Goal: Transaction & Acquisition: Purchase product/service

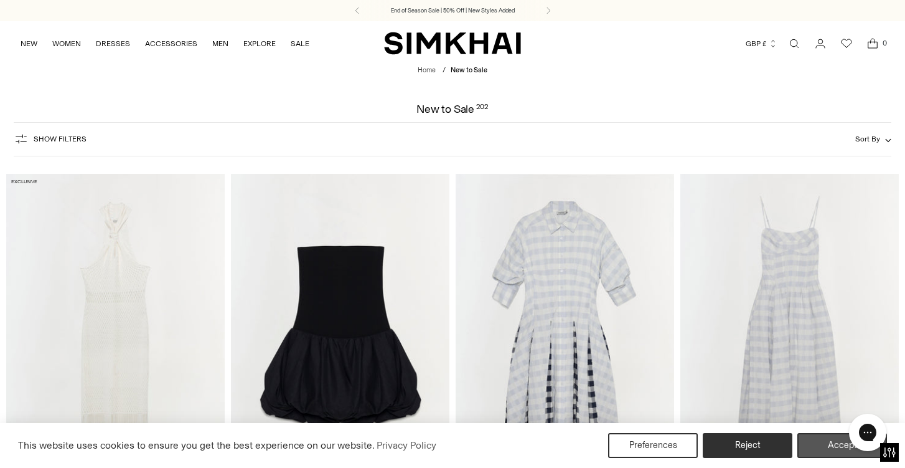
click at [834, 445] on button "Accept" at bounding box center [843, 445] width 90 height 25
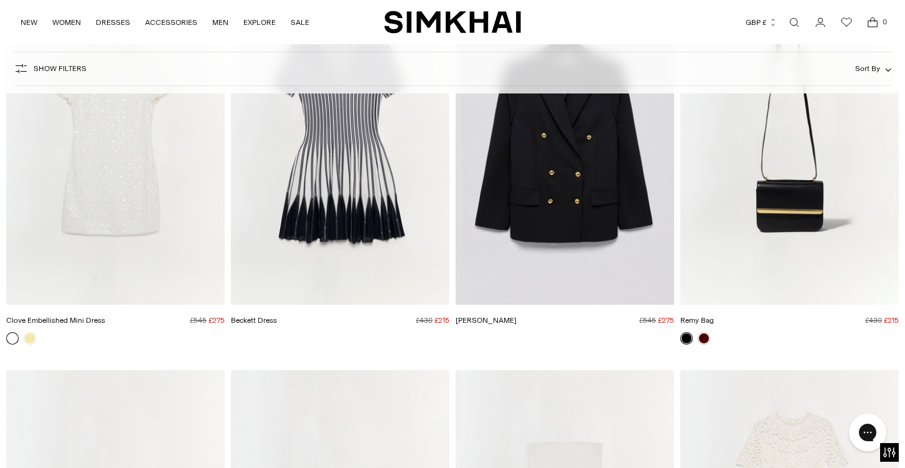
scroll to position [2926, 0]
click at [0, 0] on img "Remy Bag" at bounding box center [0, 0] width 0 height 0
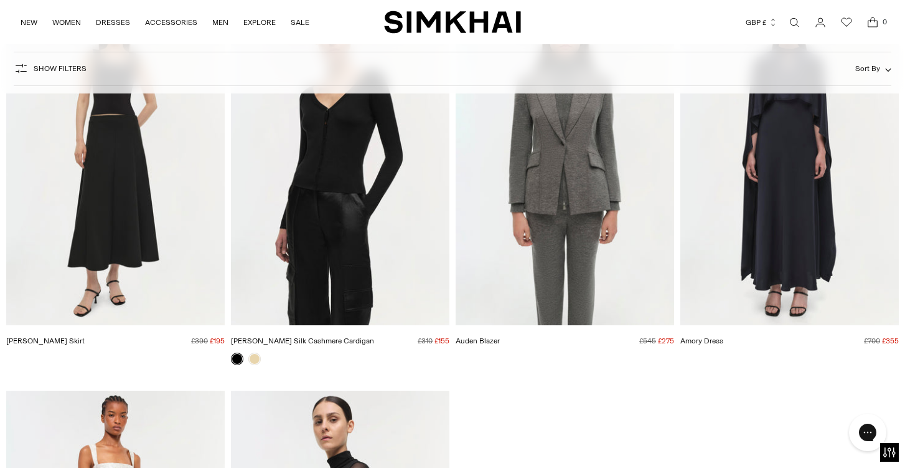
scroll to position [19156, 0]
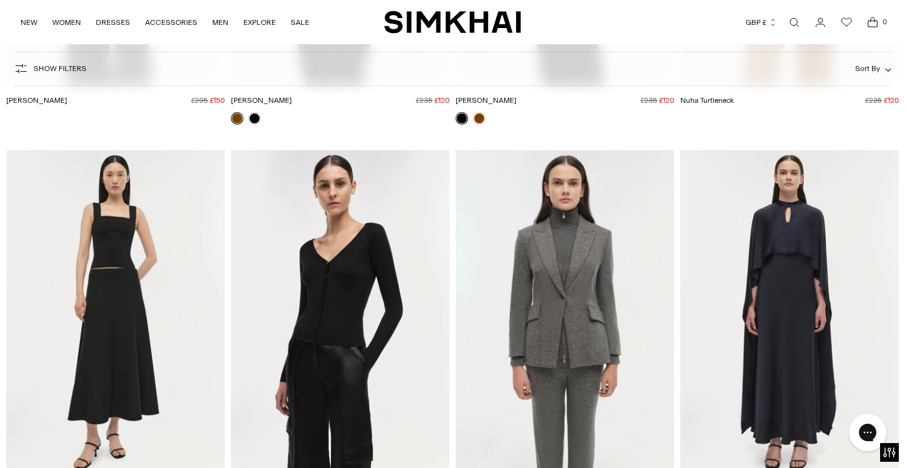
click at [0, 0] on img "Amory Dress" at bounding box center [0, 0] width 0 height 0
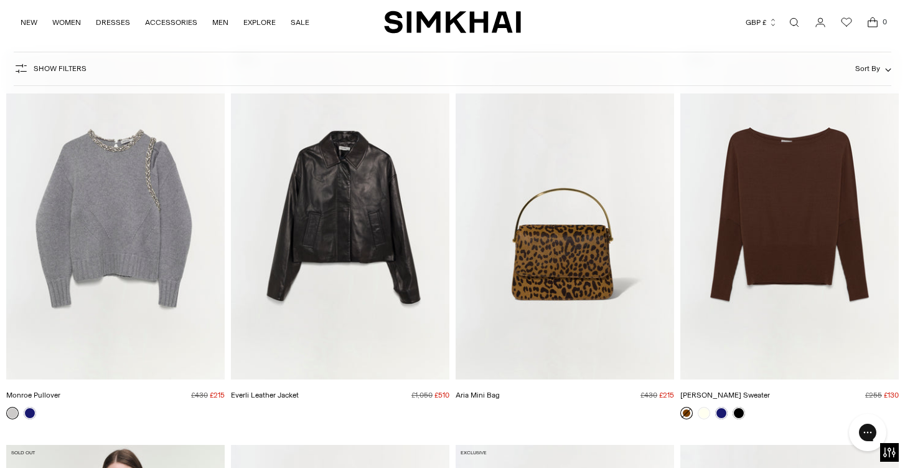
scroll to position [13798, 0]
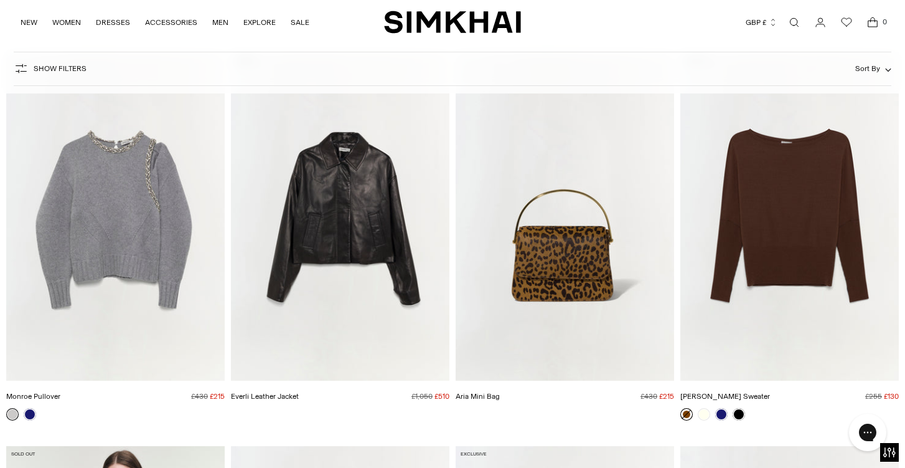
click at [0, 0] on img "Monroe Pullover" at bounding box center [0, 0] width 0 height 0
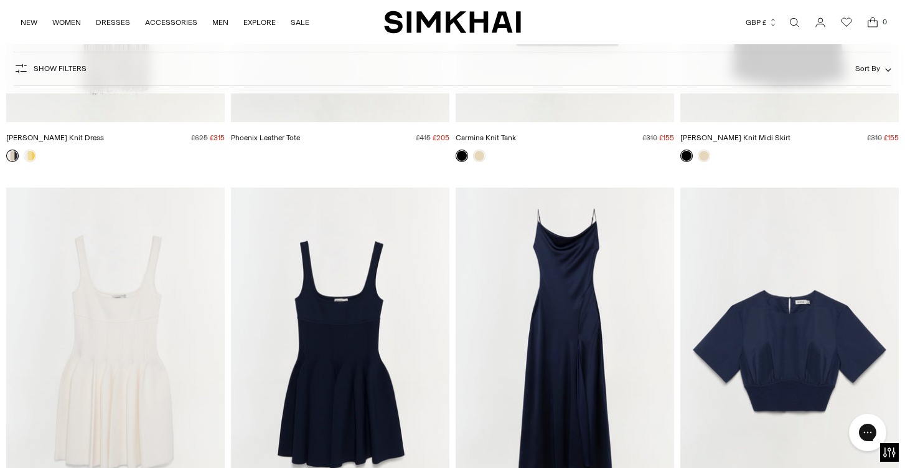
scroll to position [4705, 0]
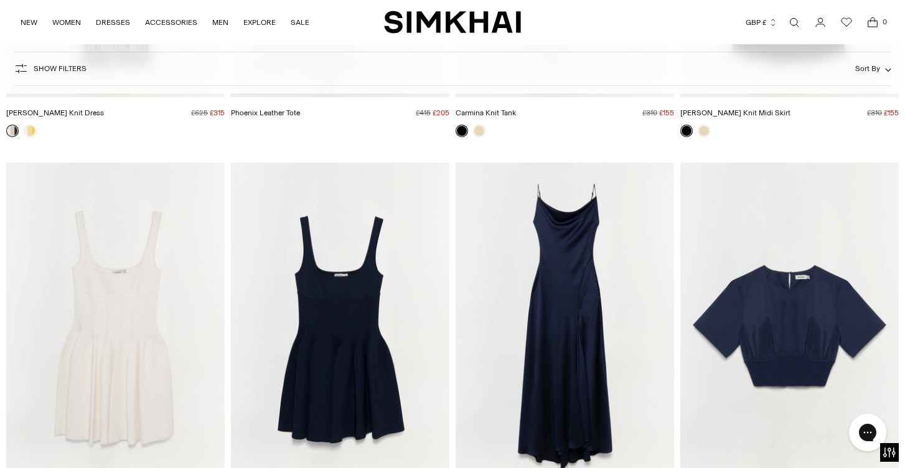
click at [0, 0] on img "Finley Gown" at bounding box center [0, 0] width 0 height 0
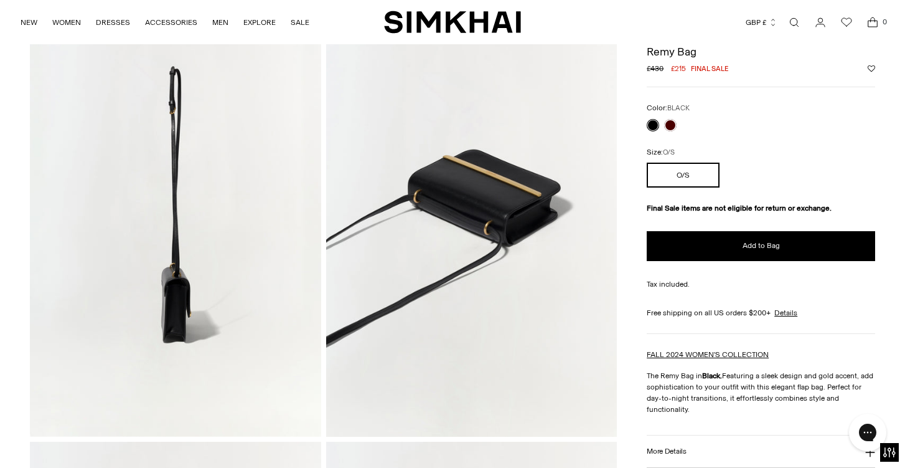
scroll to position [382, 0]
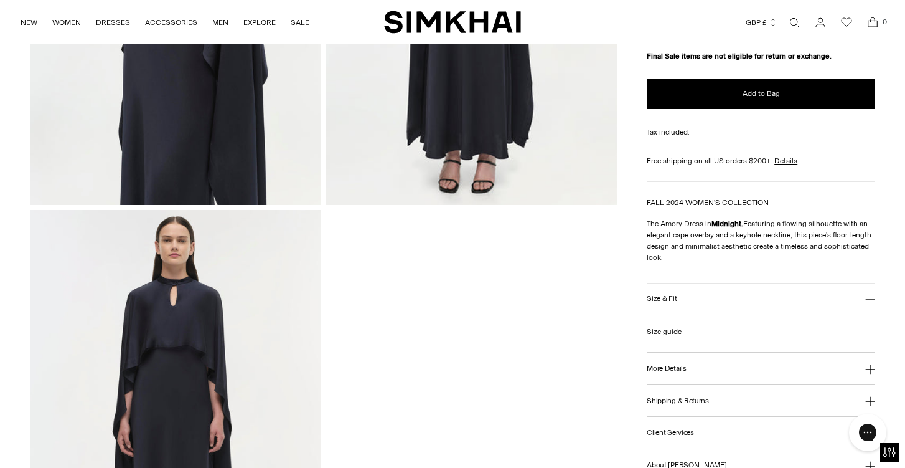
scroll to position [765, 0]
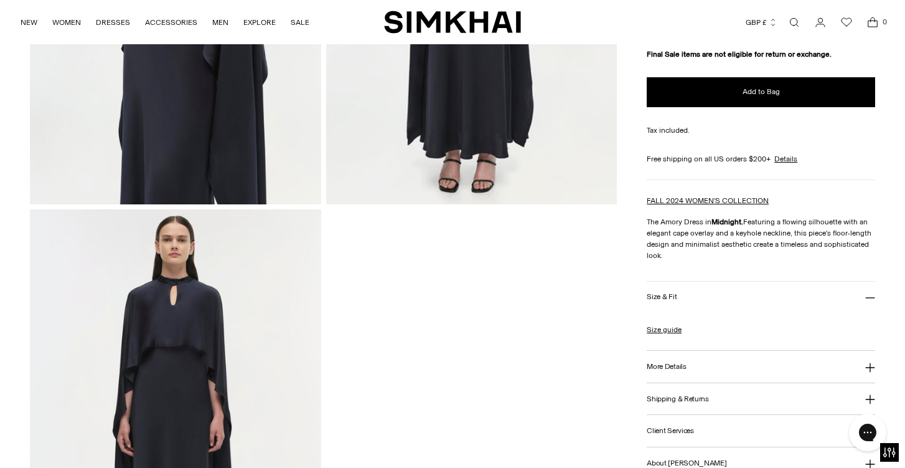
click at [865, 365] on button "More Details" at bounding box center [761, 367] width 229 height 32
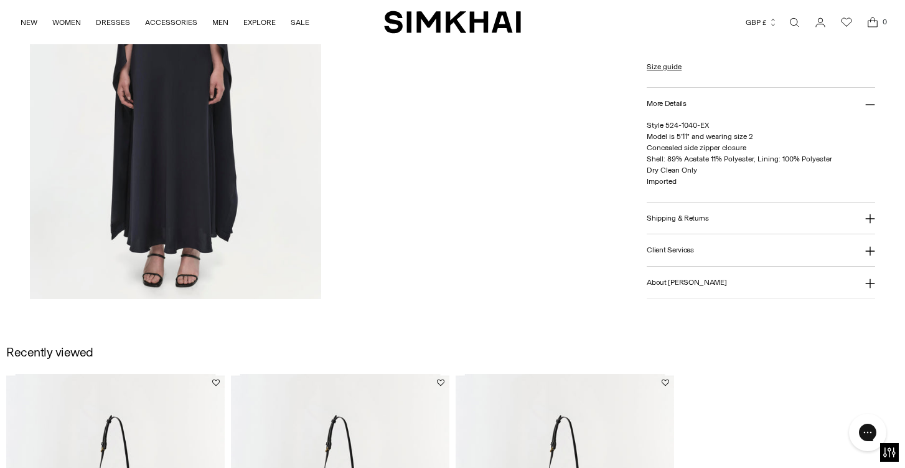
scroll to position [365, 0]
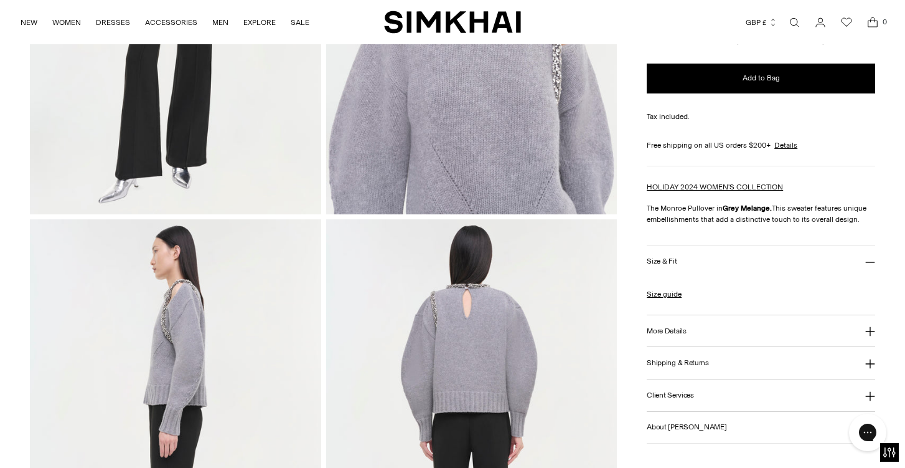
scroll to position [314, 0]
click at [679, 334] on h3 "More Details" at bounding box center [666, 330] width 39 height 8
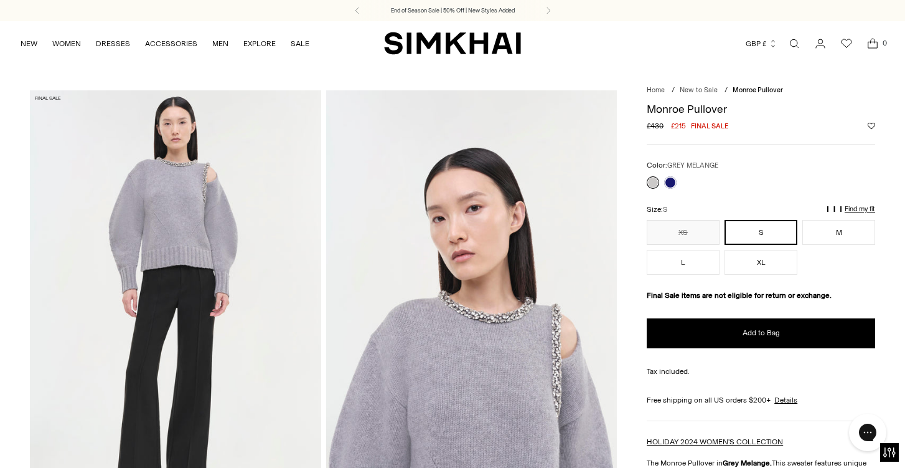
scroll to position [0, 0]
click at [722, 208] on p "Find my fit" at bounding box center [714, 215] width 14 height 22
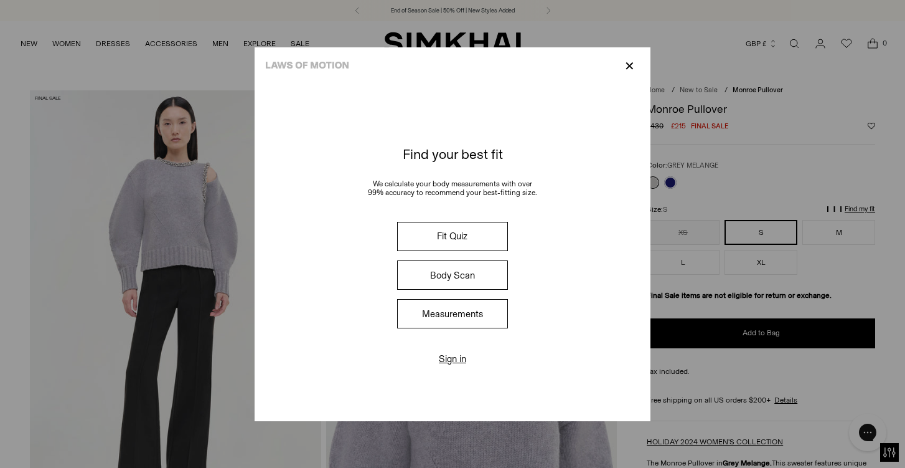
click at [455, 314] on button "Measurements" at bounding box center [452, 313] width 111 height 29
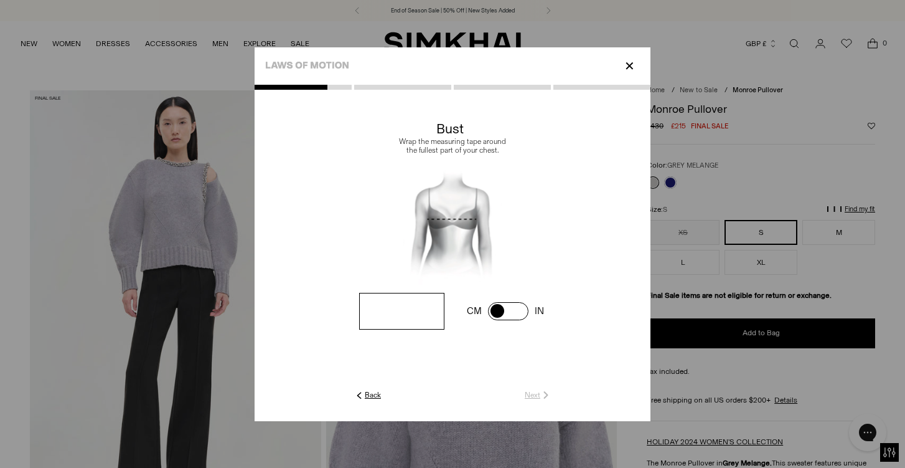
click at [409, 305] on input "number" at bounding box center [401, 311] width 85 height 37
click at [493, 307] on span at bounding box center [508, 311] width 40 height 18
click at [397, 316] on input "number" at bounding box center [401, 311] width 85 height 37
type input "**"
click at [537, 395] on link "Next" at bounding box center [538, 394] width 27 height 11
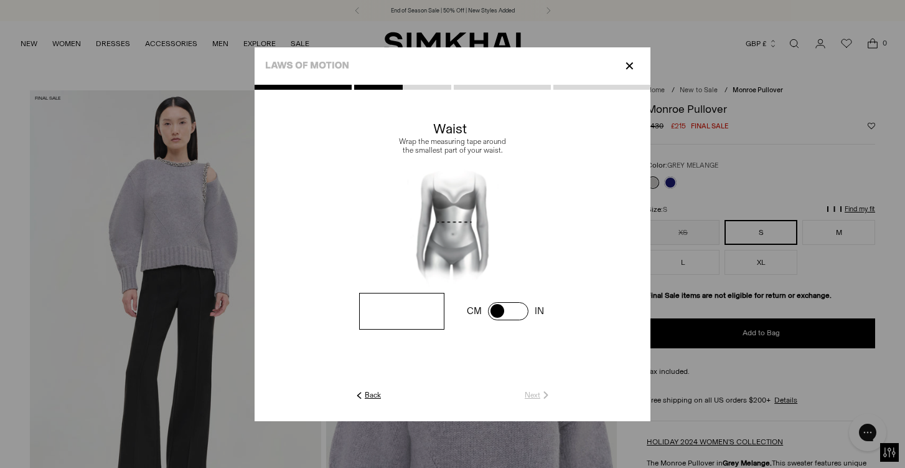
click at [0, 0] on input "number" at bounding box center [0, 0] width 0 height 0
type input "**"
click at [541, 395] on img at bounding box center [546, 394] width 11 height 11
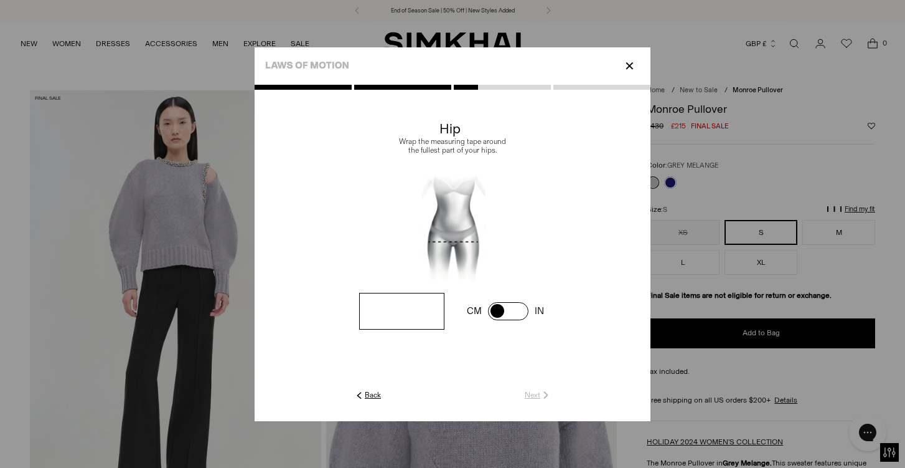
click at [0, 0] on input "number" at bounding box center [0, 0] width 0 height 0
type input "**"
click at [539, 397] on link "Next" at bounding box center [538, 394] width 27 height 11
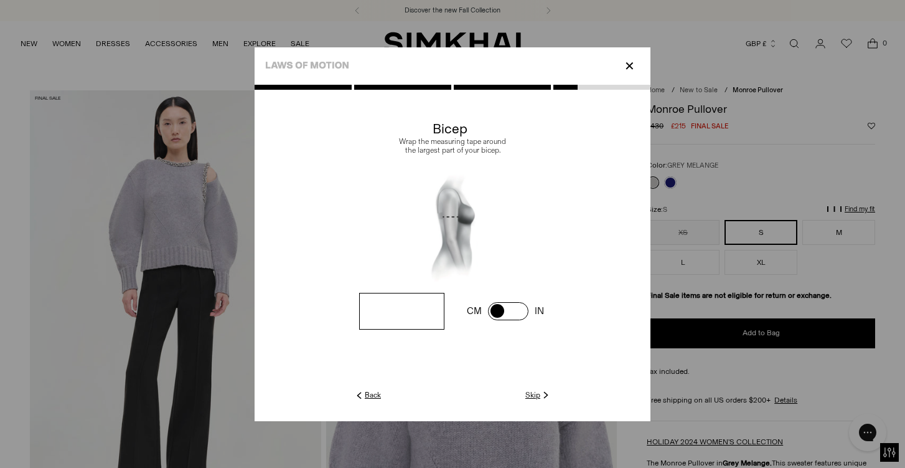
click at [538, 396] on link "Skip" at bounding box center [539, 394] width 26 height 11
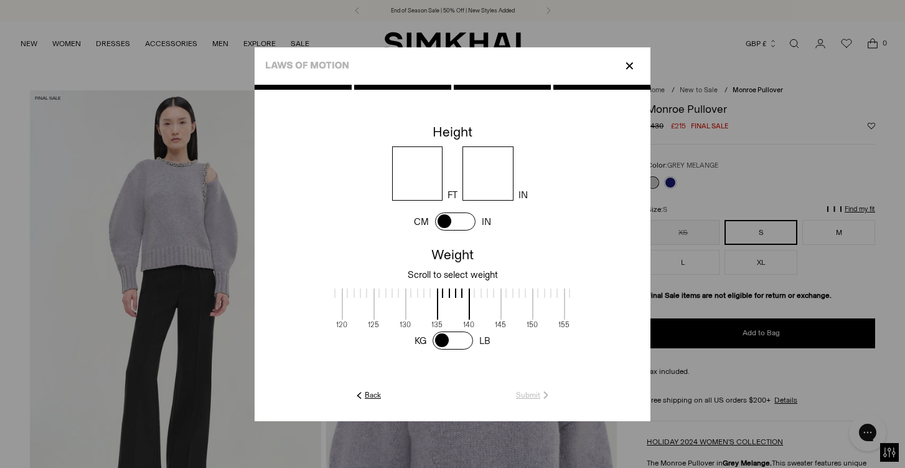
click at [451, 335] on span at bounding box center [453, 340] width 40 height 18
click at [451, 223] on span at bounding box center [455, 221] width 40 height 18
click at [460, 179] on input "number" at bounding box center [450, 173] width 113 height 54
type input "***"
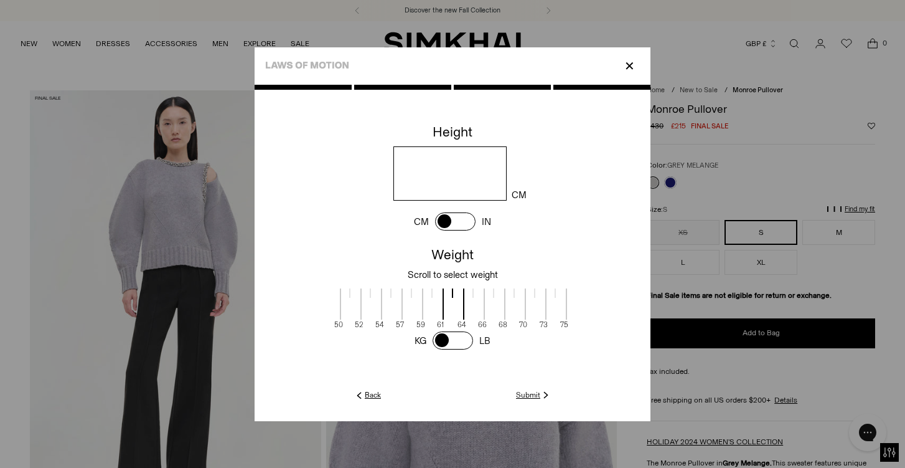
click at [439, 311] on span at bounding box center [433, 303] width 22 height 31
click at [433, 296] on div at bounding box center [432, 292] width 1 height 9
drag, startPoint x: 445, startPoint y: 300, endPoint x: 456, endPoint y: 298, distance: 12.1
click at [456, 298] on span at bounding box center [466, 303] width 22 height 31
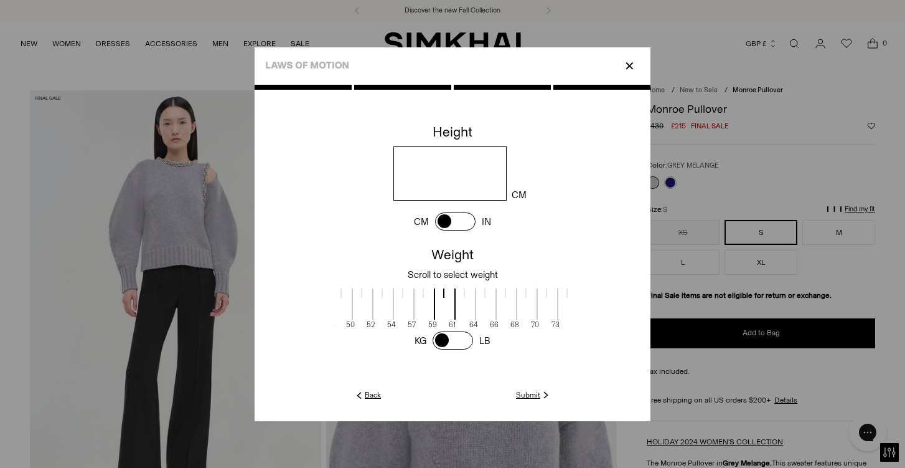
click at [537, 394] on link "Submit" at bounding box center [533, 394] width 35 height 11
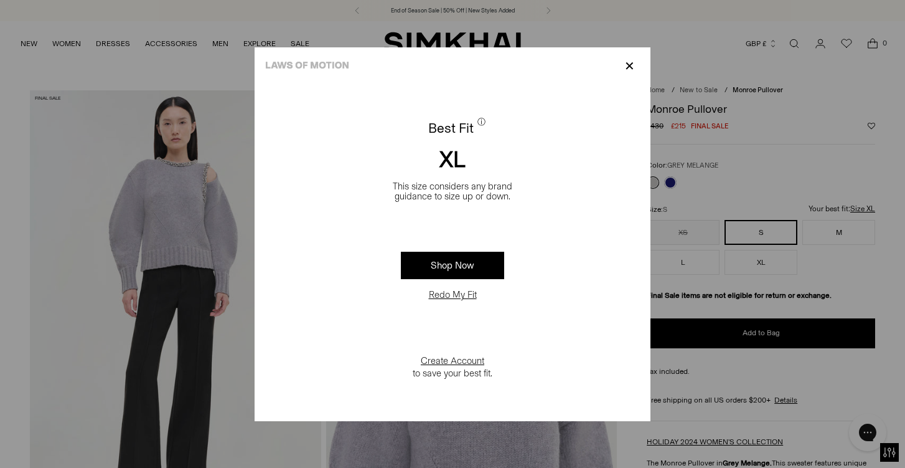
click at [458, 293] on button "Redo My Fit" at bounding box center [452, 294] width 55 height 12
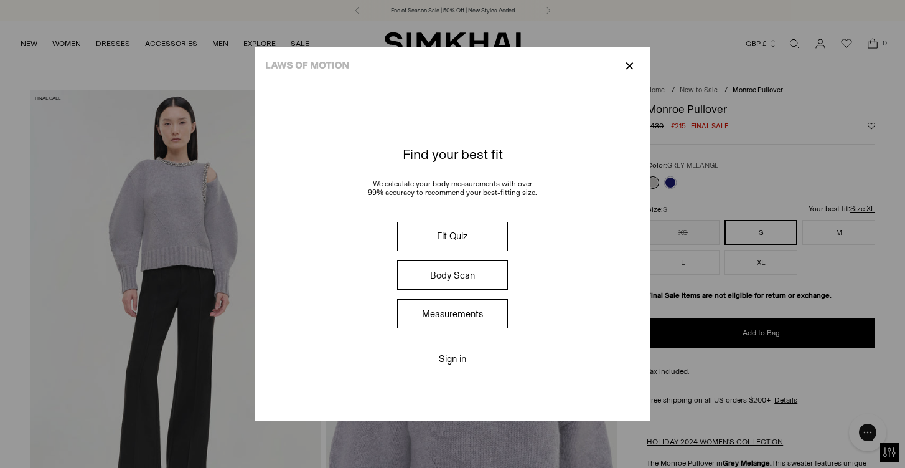
click at [450, 316] on button "Measurements" at bounding box center [452, 313] width 111 height 29
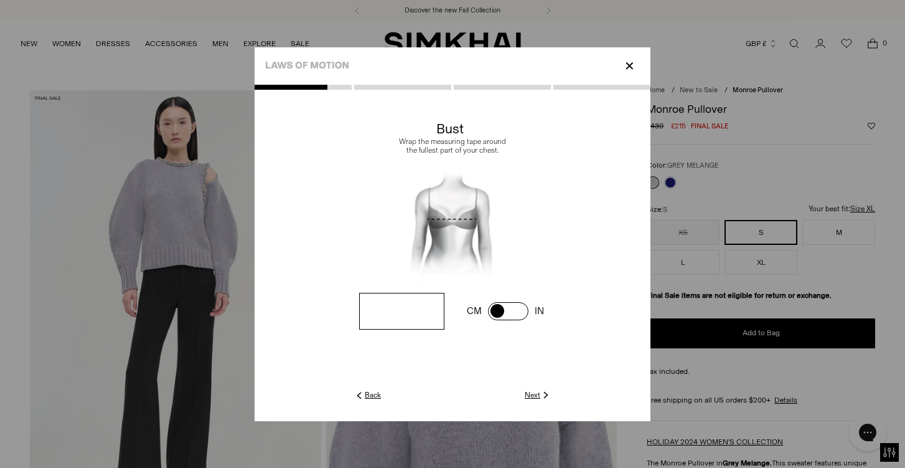
click at [500, 311] on span at bounding box center [508, 311] width 40 height 18
click at [412, 321] on input "number" at bounding box center [401, 311] width 85 height 37
type input "**"
click at [537, 398] on link "Next" at bounding box center [538, 394] width 27 height 11
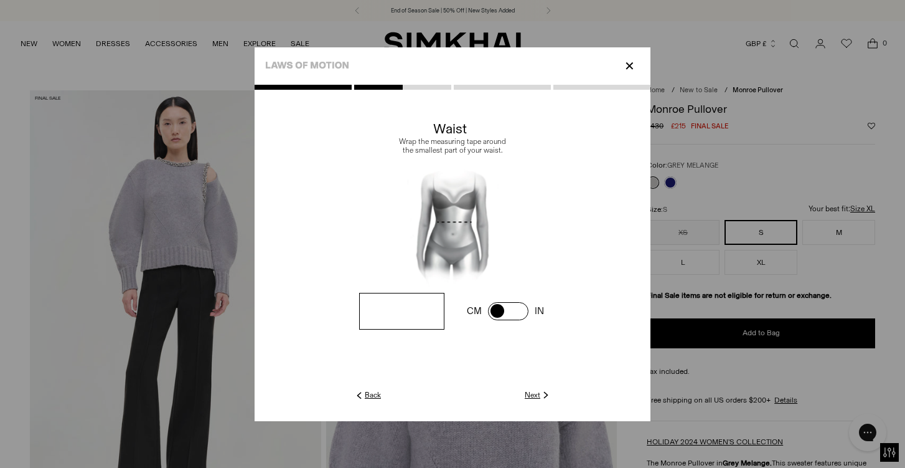
click at [0, 0] on span at bounding box center [0, 0] width 0 height 0
click at [0, 0] on input "number" at bounding box center [0, 0] width 0 height 0
type input "**"
click at [536, 397] on link "Next" at bounding box center [538, 394] width 27 height 11
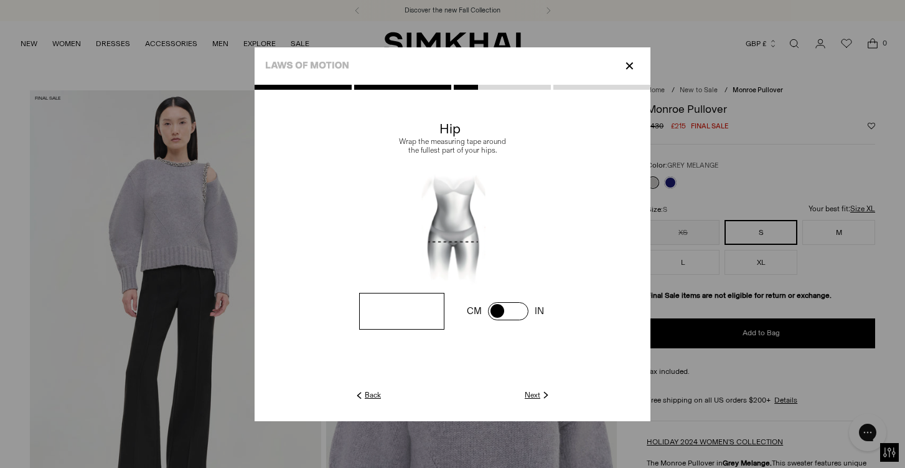
click at [0, 0] on span at bounding box center [0, 0] width 0 height 0
click at [0, 0] on input "number" at bounding box center [0, 0] width 0 height 0
type input "**"
click at [534, 393] on link "Next" at bounding box center [538, 394] width 27 height 11
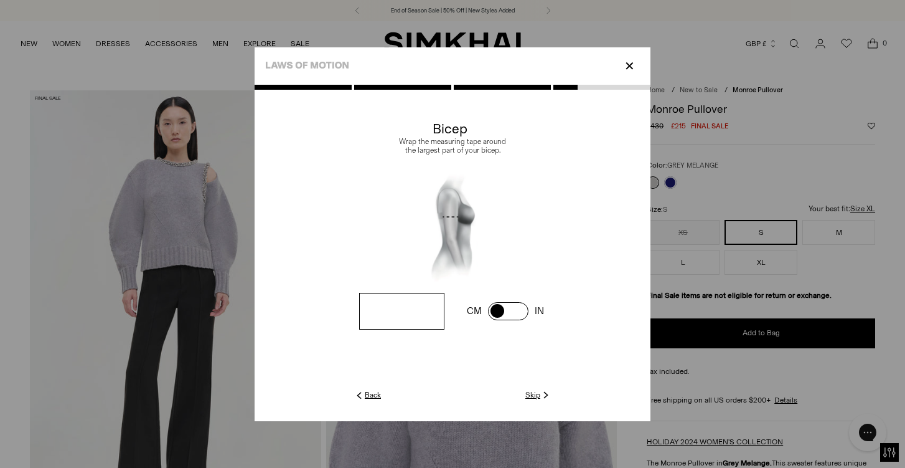
click at [533, 392] on link "Skip" at bounding box center [539, 394] width 26 height 11
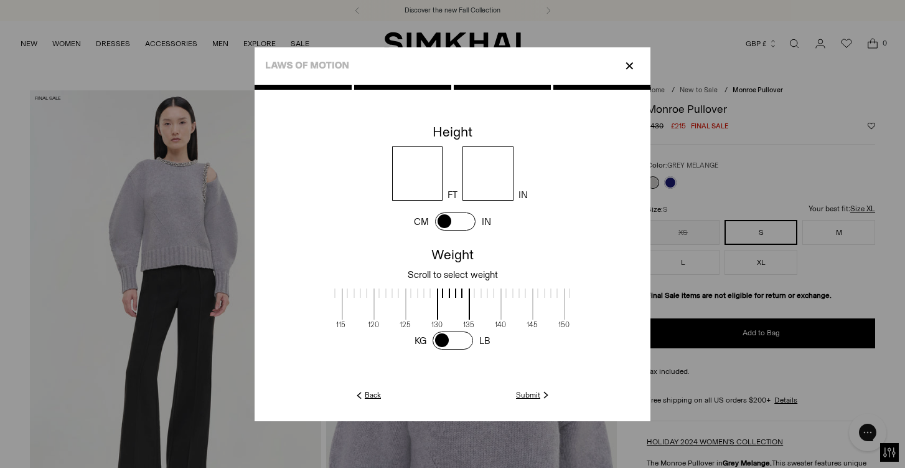
click at [456, 227] on span at bounding box center [455, 221] width 40 height 18
type input "******"
click at [450, 343] on span at bounding box center [453, 340] width 40 height 18
drag, startPoint x: 444, startPoint y: 298, endPoint x: 453, endPoint y: 298, distance: 9.3
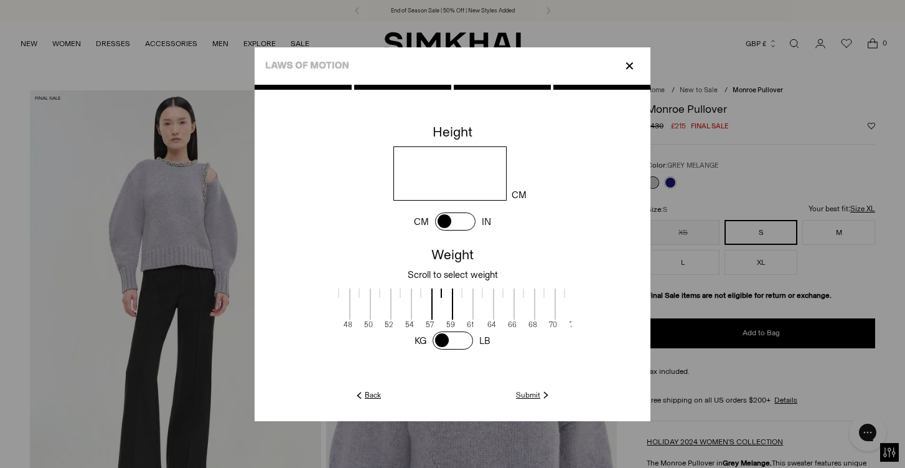
click at [453, 298] on span at bounding box center [463, 303] width 22 height 31
click at [460, 293] on div at bounding box center [462, 292] width 21 height 9
drag, startPoint x: 459, startPoint y: 298, endPoint x: 451, endPoint y: 298, distance: 8.1
click at [451, 298] on span at bounding box center [455, 303] width 22 height 31
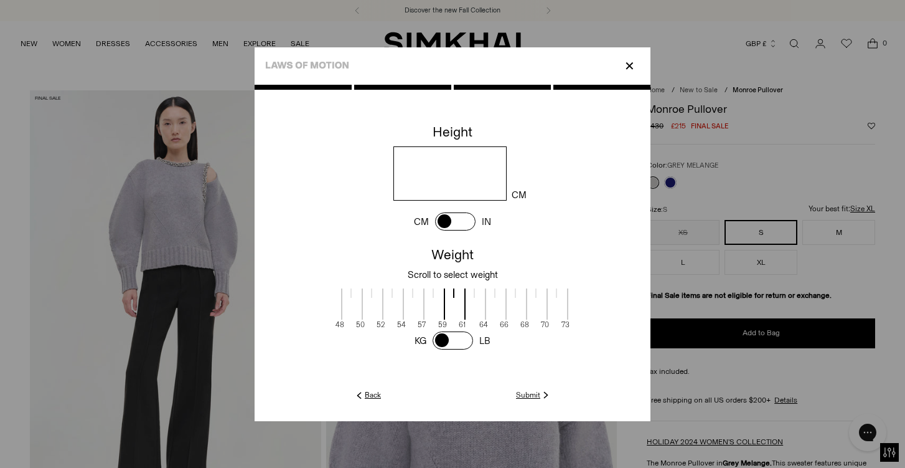
click at [531, 392] on link "Submit" at bounding box center [533, 394] width 35 height 11
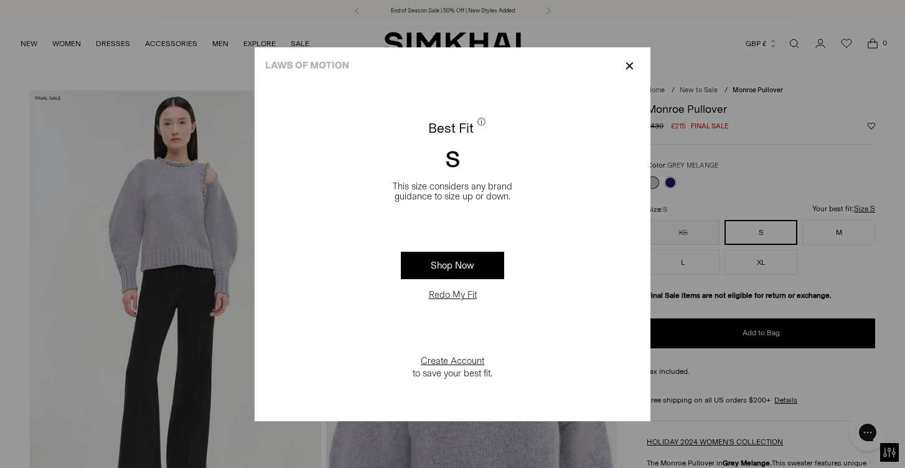
click at [460, 263] on link "Shop Now" at bounding box center [452, 265] width 103 height 27
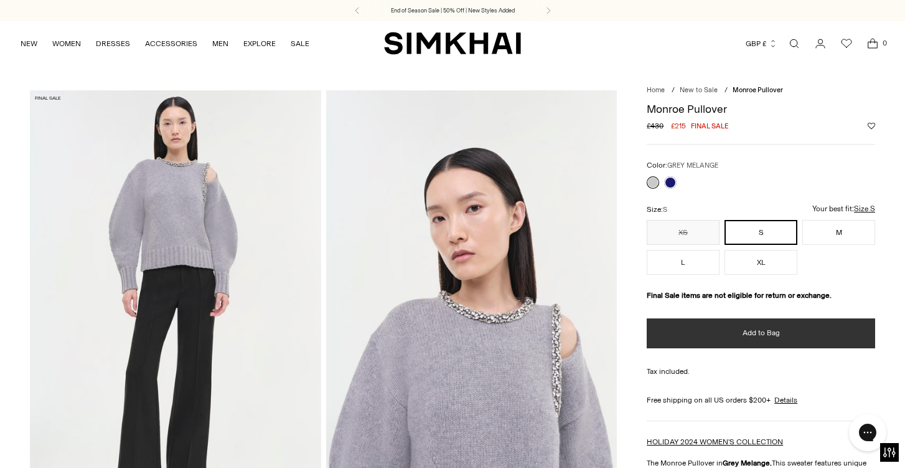
click at [724, 334] on button "Add to Bag" at bounding box center [761, 333] width 229 height 30
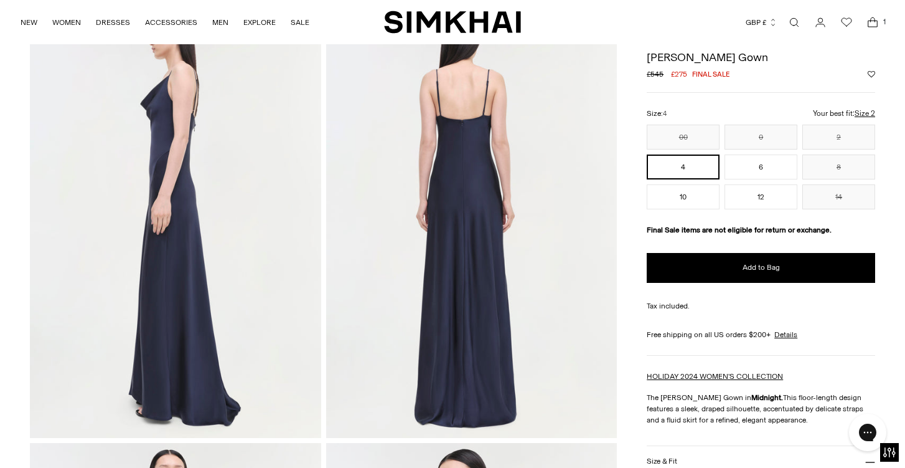
scroll to position [525, 0]
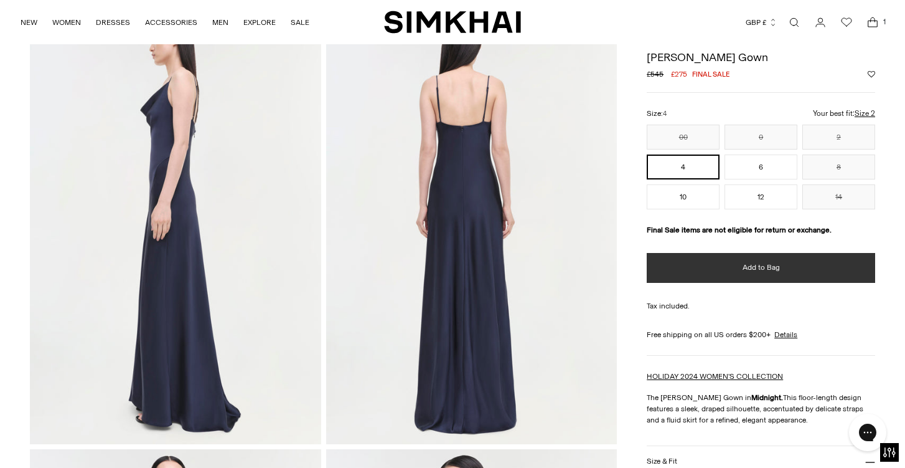
click at [719, 273] on button "Add to Bag" at bounding box center [761, 268] width 229 height 30
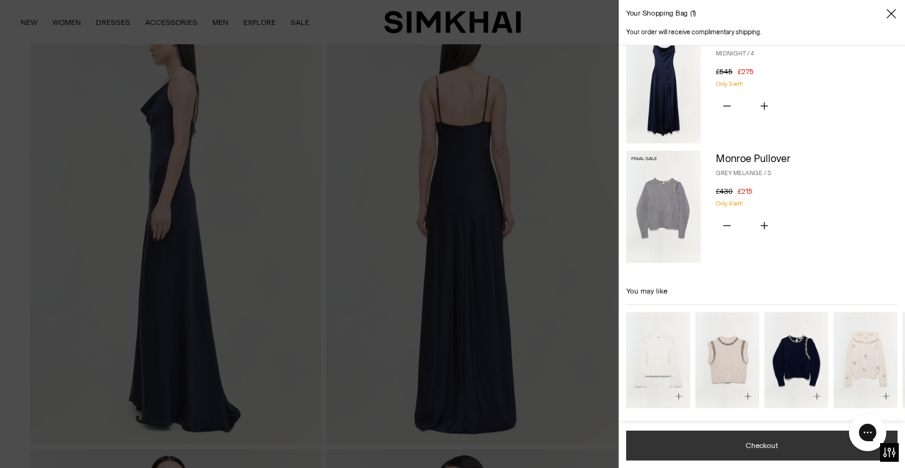
scroll to position [22, 0]
click at [740, 448] on button "Checkout" at bounding box center [762, 445] width 272 height 30
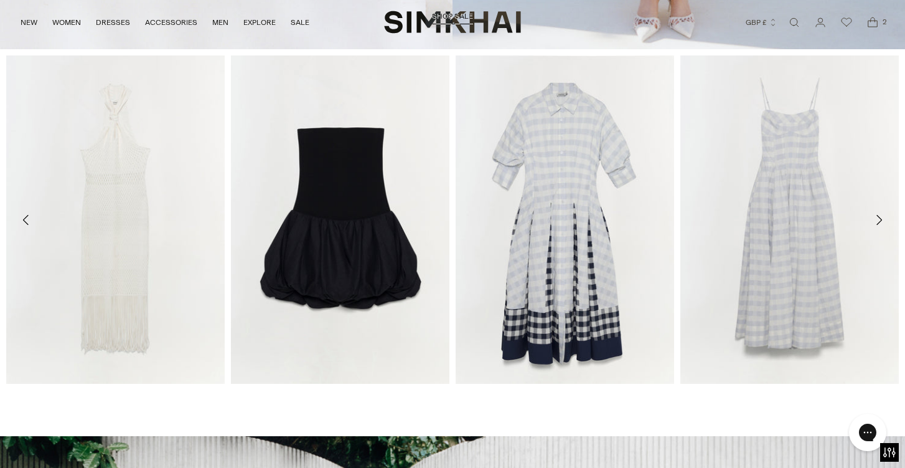
scroll to position [293, 0]
